Goal: Transaction & Acquisition: Purchase product/service

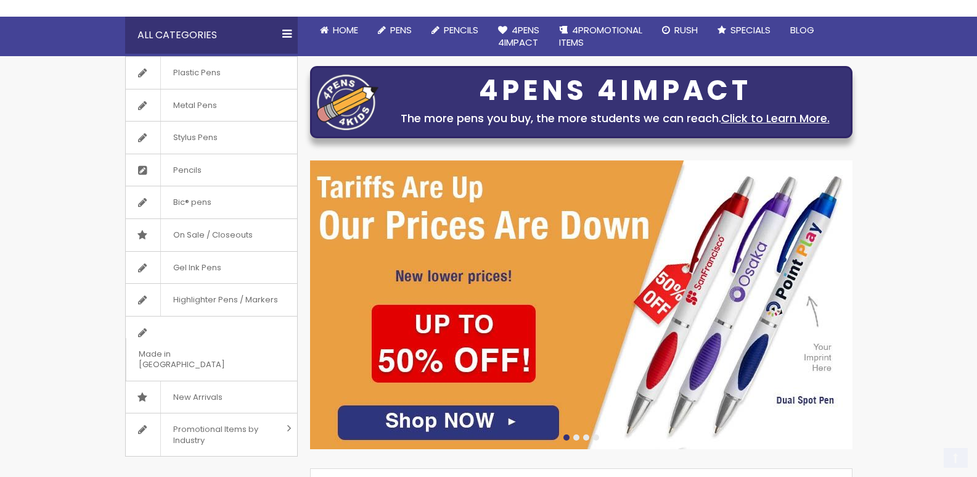
scroll to position [123, 0]
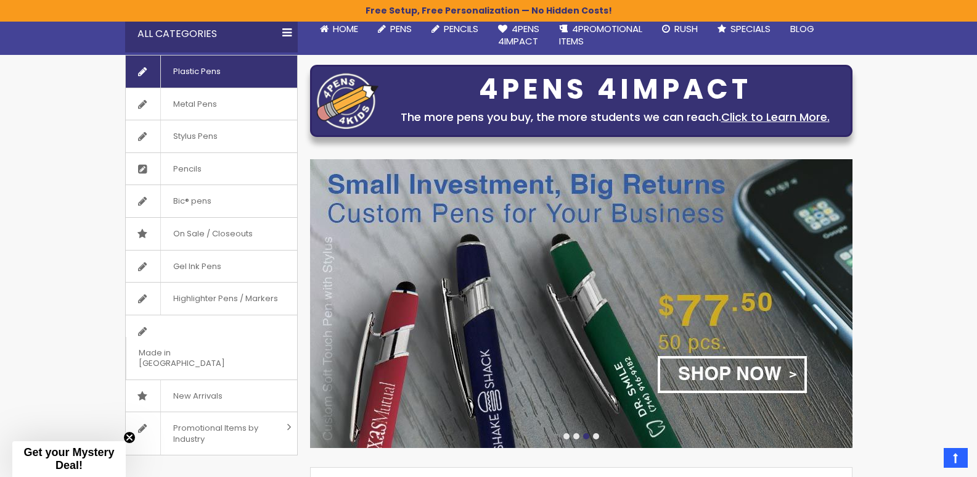
click at [206, 78] on span "Plastic Pens" at bounding box center [196, 71] width 73 height 32
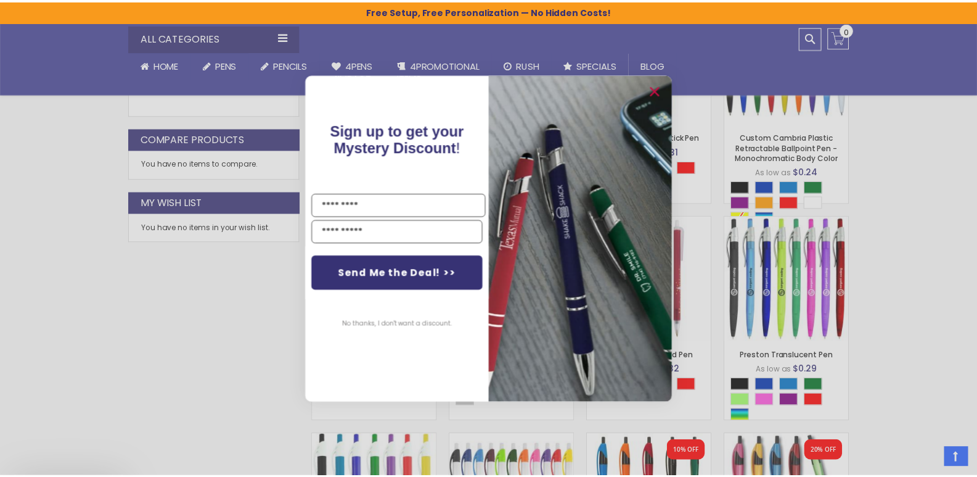
scroll to position [639, 0]
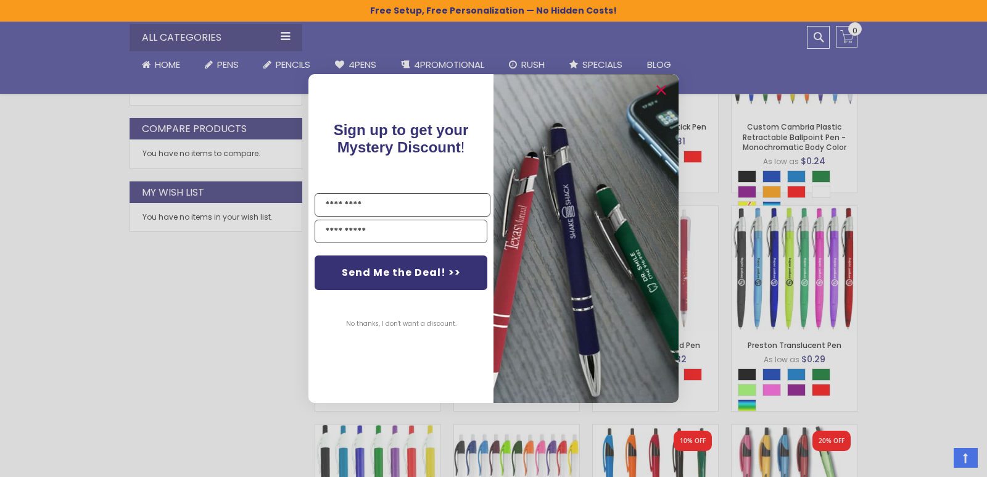
click at [416, 324] on button "No thanks, I don't want a discount." at bounding box center [401, 323] width 123 height 31
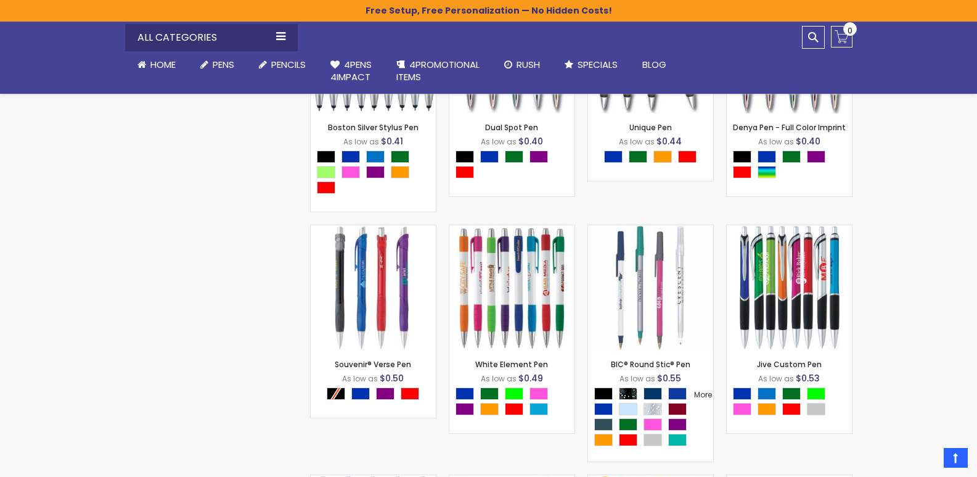
scroll to position [3598, 0]
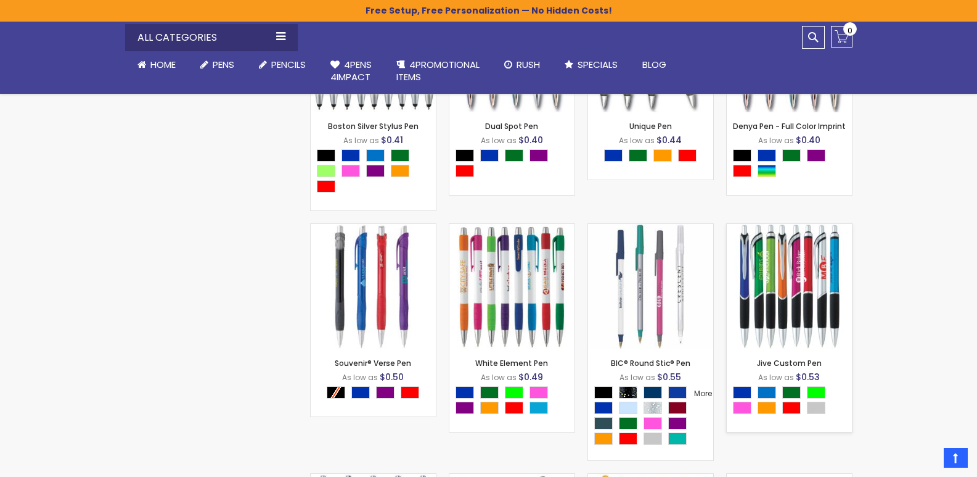
click at [812, 318] on img at bounding box center [789, 286] width 125 height 125
